Goal: Check status: Check status

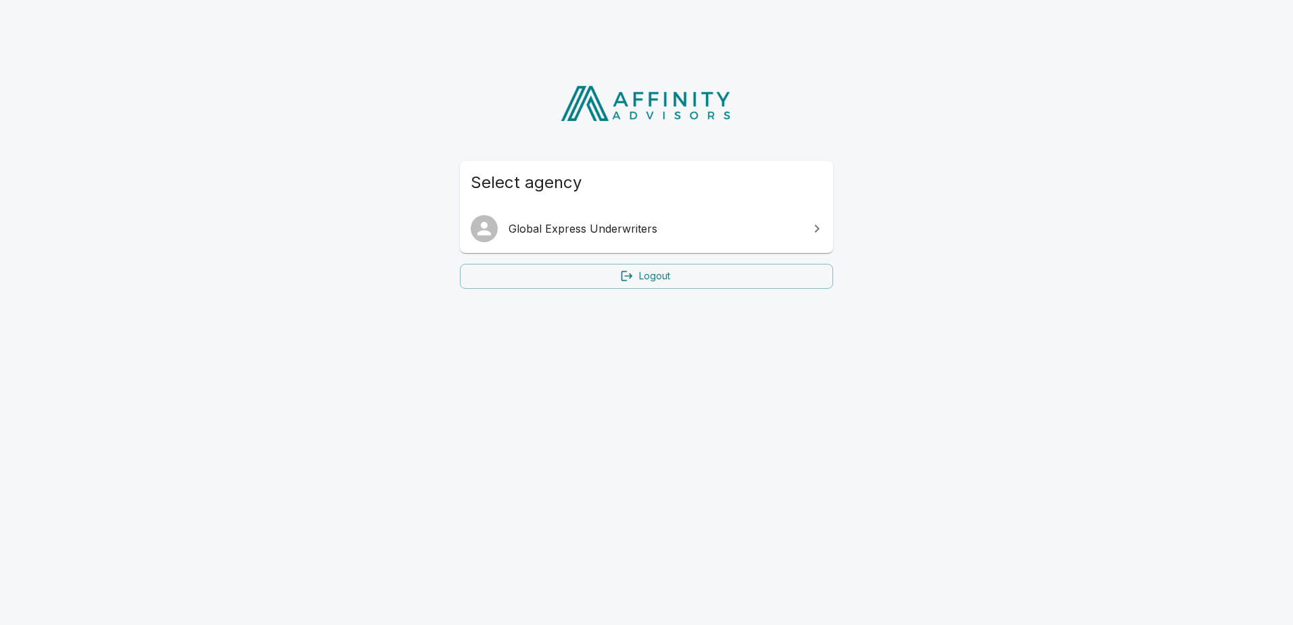
click at [612, 234] on span "Global Express Underwriters" at bounding box center [655, 229] width 292 height 16
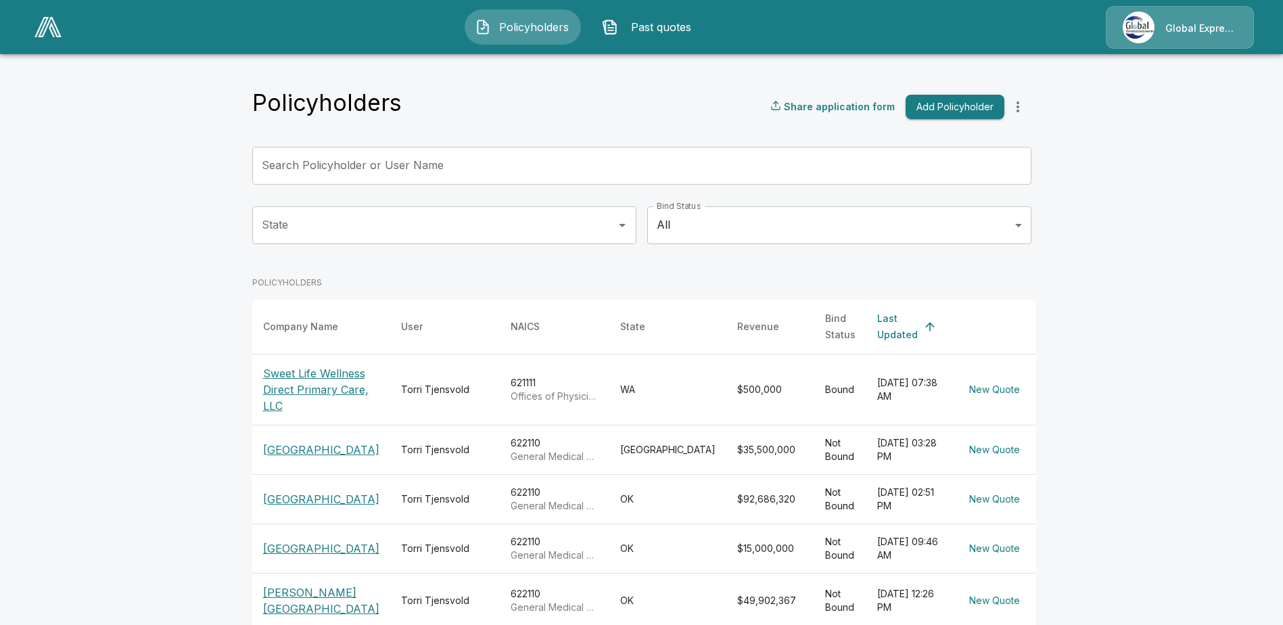
click at [314, 557] on p "[GEOGRAPHIC_DATA]" at bounding box center [321, 549] width 116 height 16
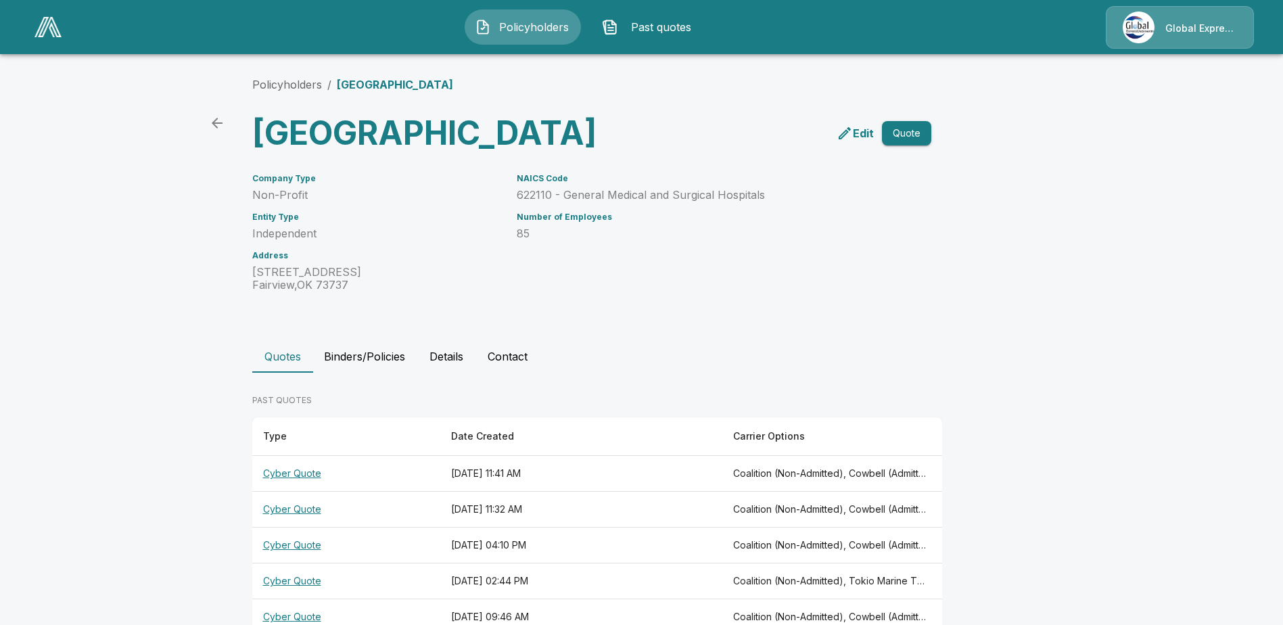
click at [285, 492] on th "Cyber Quote" at bounding box center [346, 474] width 188 height 36
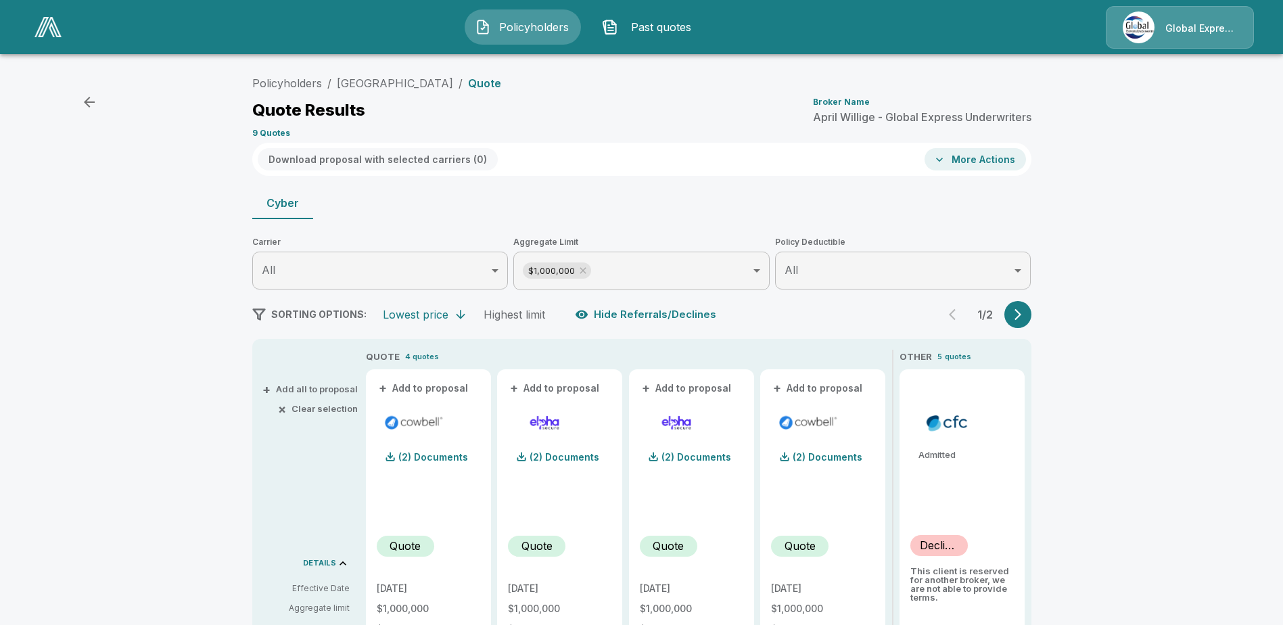
click at [1019, 314] on icon "button" at bounding box center [1018, 315] width 14 height 14
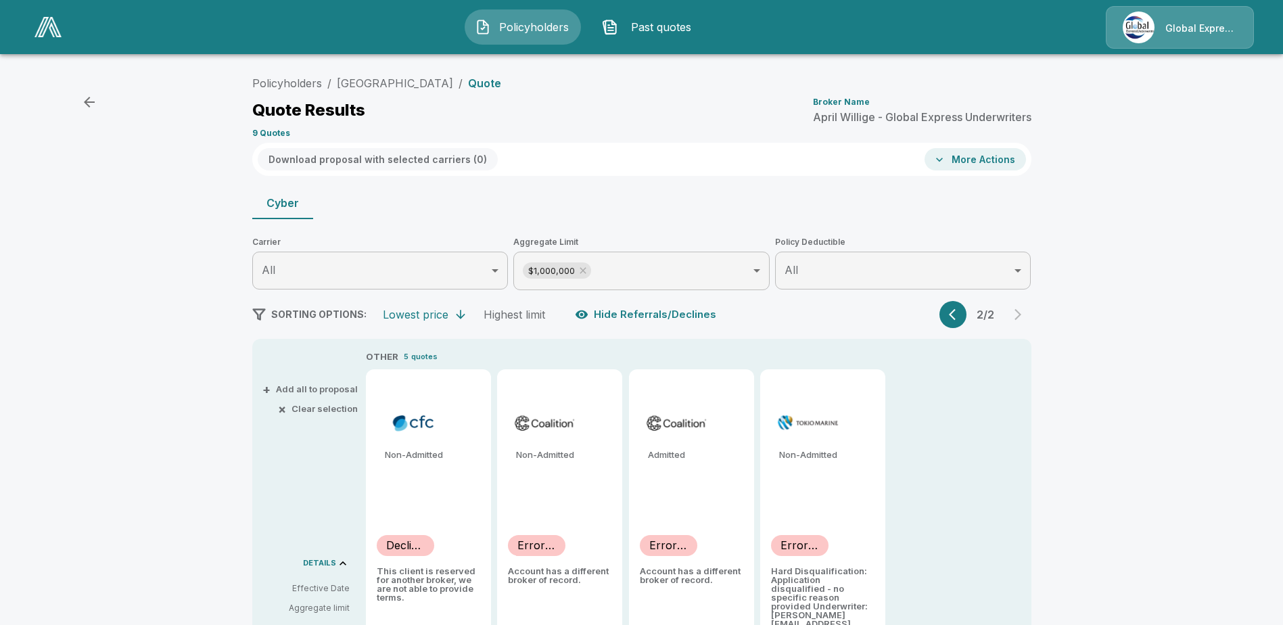
click at [955, 308] on icon "button" at bounding box center [956, 315] width 14 height 14
